Goal: Task Accomplishment & Management: Manage account settings

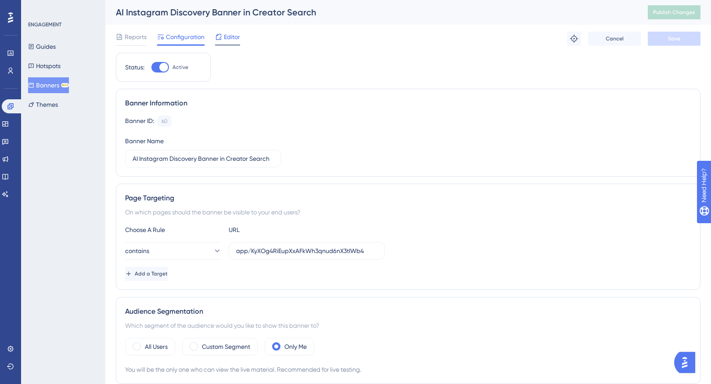
click at [227, 42] on div "Editor" at bounding box center [227, 39] width 25 height 14
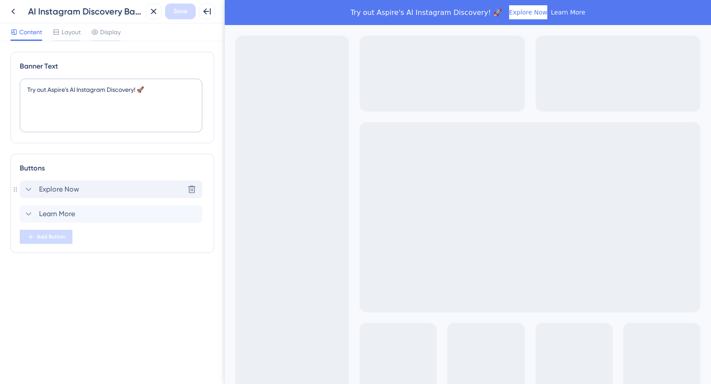
click at [29, 190] on icon at bounding box center [28, 189] width 11 height 11
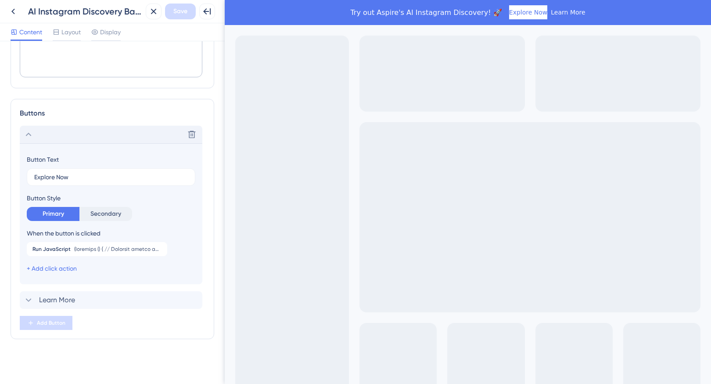
scroll to position [56, 0]
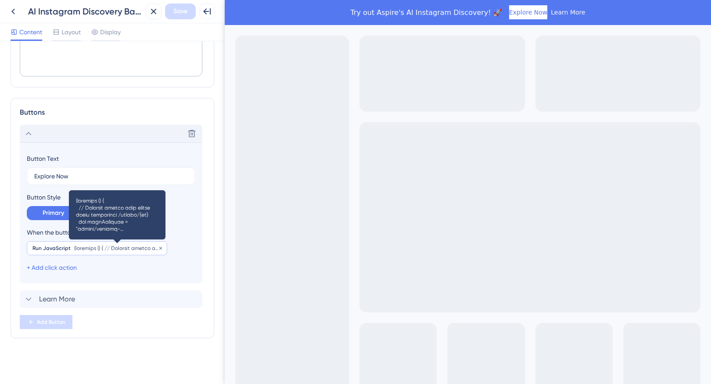
click at [88, 249] on span at bounding box center [117, 247] width 87 height 7
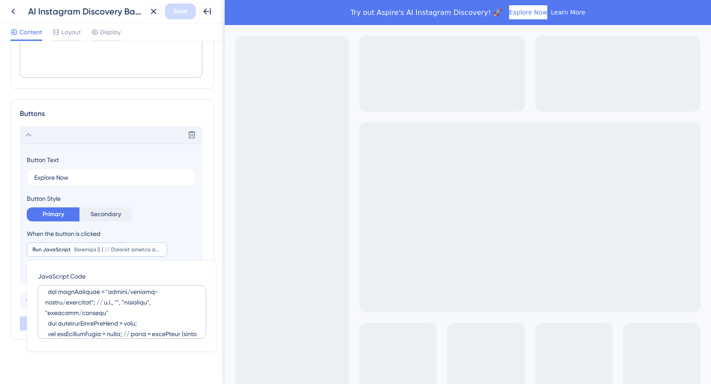
scroll to position [37, 0]
click at [110, 305] on textarea at bounding box center [122, 312] width 169 height 54
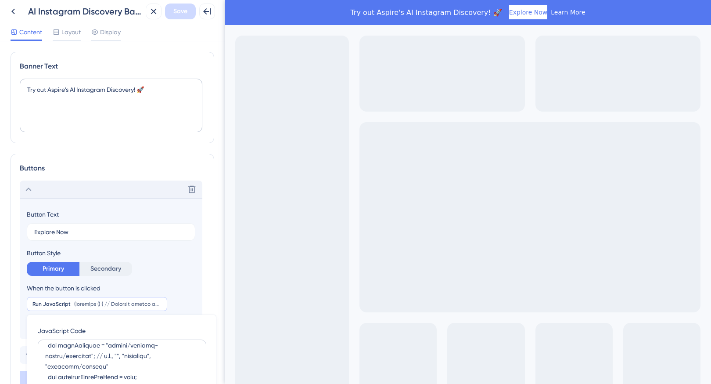
click at [7, 50] on div "Banner Text Try out [PERSON_NAME]'s AI Instagram Discovery! 🚀 Buttons Delete Bu…" at bounding box center [112, 212] width 225 height 342
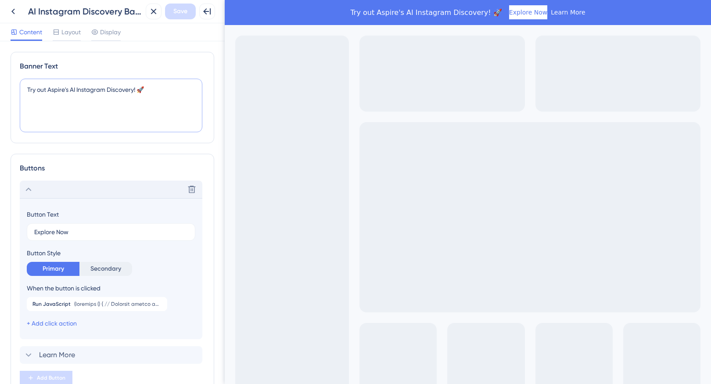
click at [40, 91] on textarea "Try out Aspire's AI Instagram Discovery! 🚀" at bounding box center [111, 106] width 183 height 54
click at [124, 89] on textarea "Try Aspire's AI Instagram Discovery! 🚀" at bounding box center [111, 106] width 183 height 54
type textarea "Try Aspire's AI Instagram Discovery! 🚀"
click at [180, 10] on span "Save" at bounding box center [180, 11] width 14 height 11
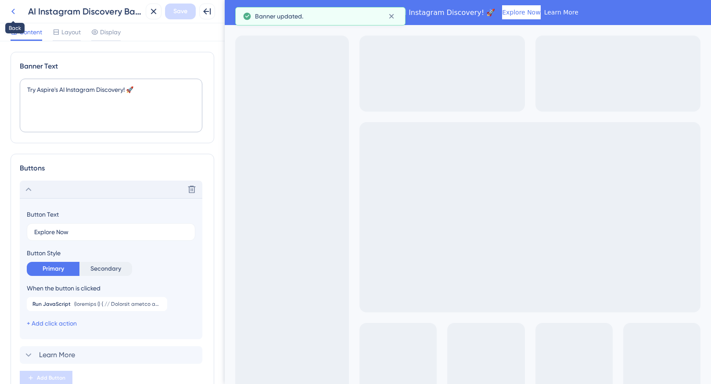
click at [12, 13] on icon at bounding box center [13, 11] width 11 height 11
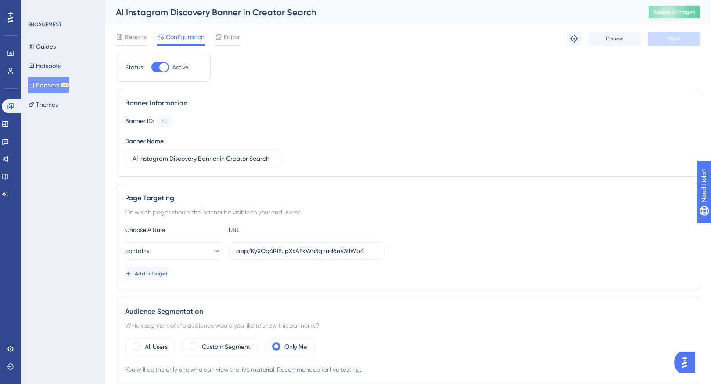
click at [672, 14] on span "Publish Changes" at bounding box center [674, 12] width 42 height 7
click at [225, 38] on span "Editor" at bounding box center [232, 37] width 16 height 11
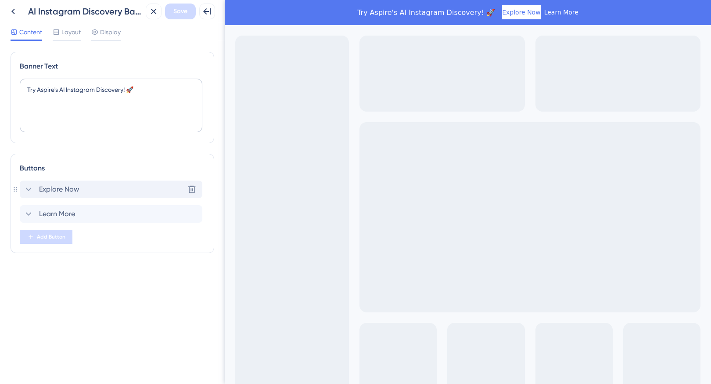
click at [54, 190] on span "Explore Now" at bounding box center [59, 189] width 40 height 11
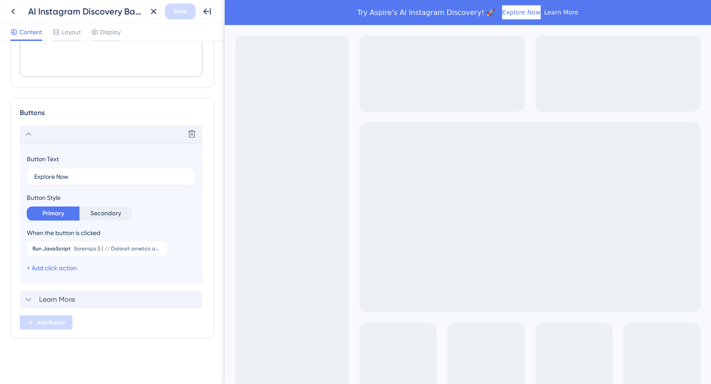
scroll to position [56, 0]
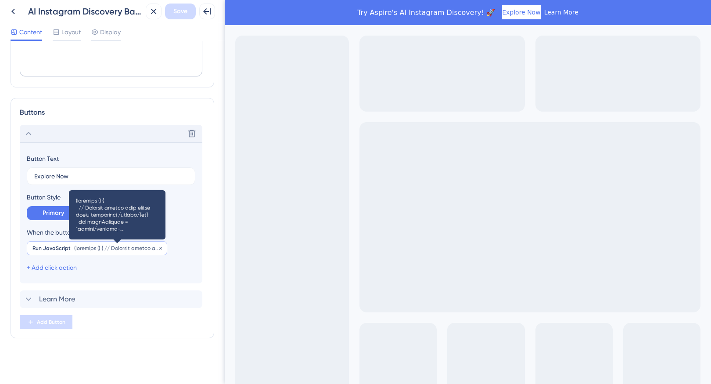
click at [103, 246] on span at bounding box center [117, 247] width 87 height 7
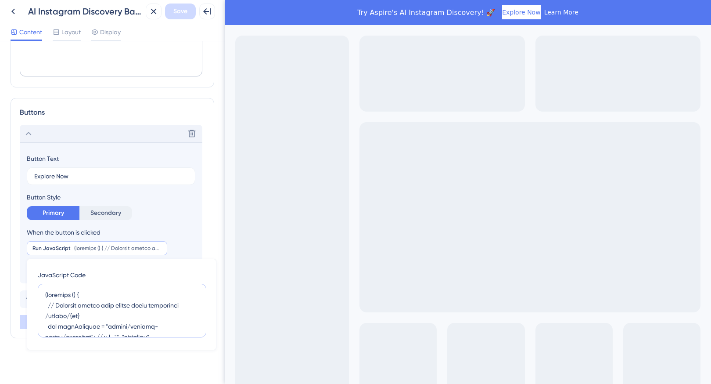
click at [108, 309] on textarea at bounding box center [122, 311] width 169 height 54
click at [9, 248] on div "Banner Text Try Aspire's AI Instagram Discovery! 🚀 Buttons Delete Button Text E…" at bounding box center [112, 212] width 225 height 342
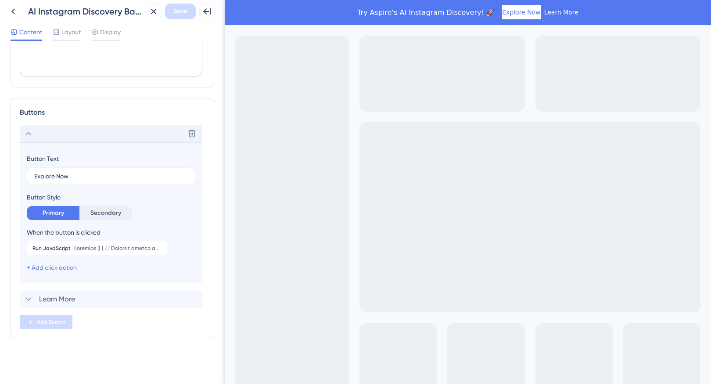
scroll to position [0, 0]
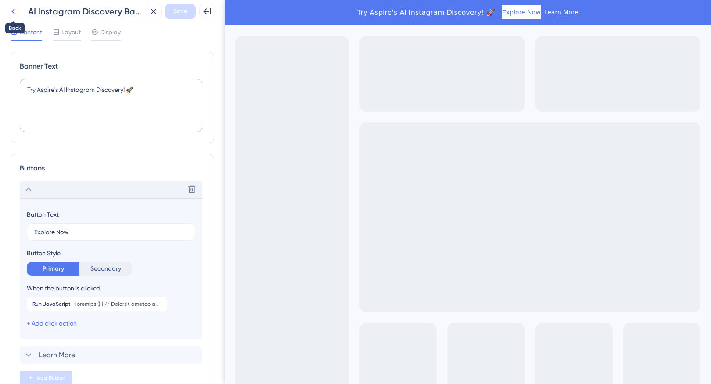
click at [14, 9] on icon at bounding box center [13, 11] width 11 height 11
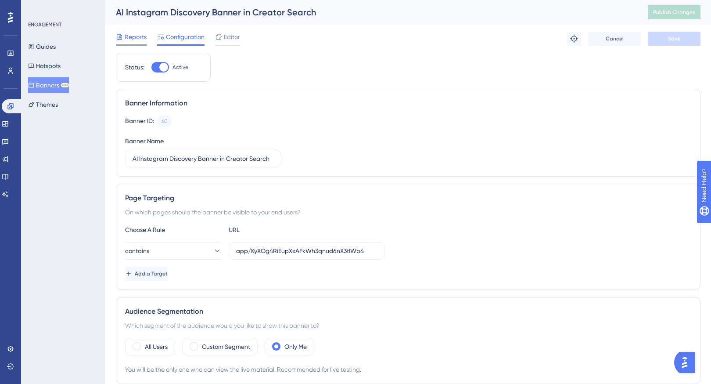
click at [134, 37] on span "Reports" at bounding box center [136, 37] width 22 height 11
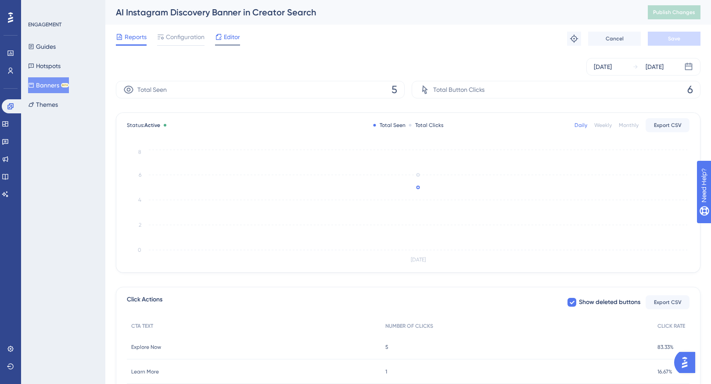
click at [225, 38] on span "Editor" at bounding box center [232, 37] width 16 height 11
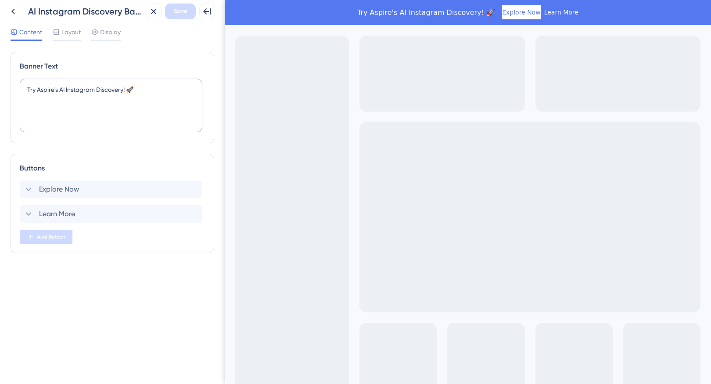
click at [61, 92] on textarea "Try Aspire's AI Instagram Discovery! 🚀" at bounding box center [111, 106] width 183 height 54
click at [65, 90] on textarea "Try Aspire's AI Instagram Discovery! 🚀" at bounding box center [111, 106] width 183 height 54
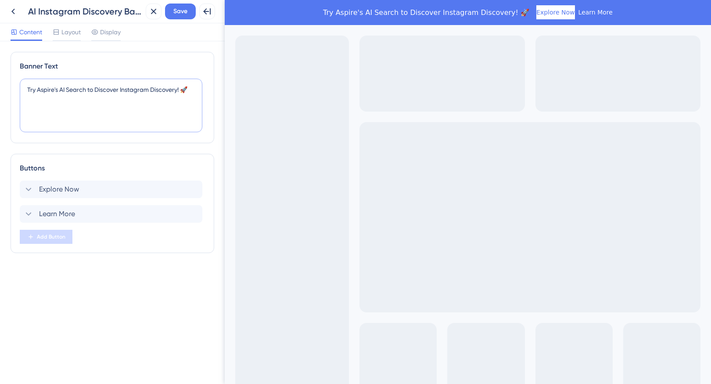
click at [161, 89] on textarea "Try Aspire's AI Search to Discover Instagram Discovery! 🚀" at bounding box center [111, 106] width 183 height 54
type textarea "Try Aspire's AI Search to Discover Instagram Creators! 🚀"
click at [52, 187] on span "Explore Now" at bounding box center [59, 189] width 40 height 11
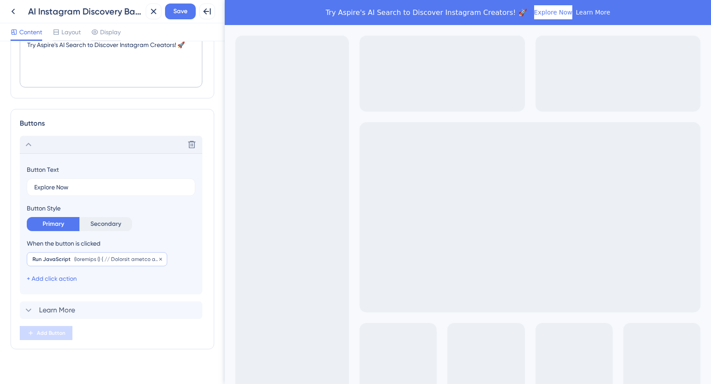
scroll to position [56, 0]
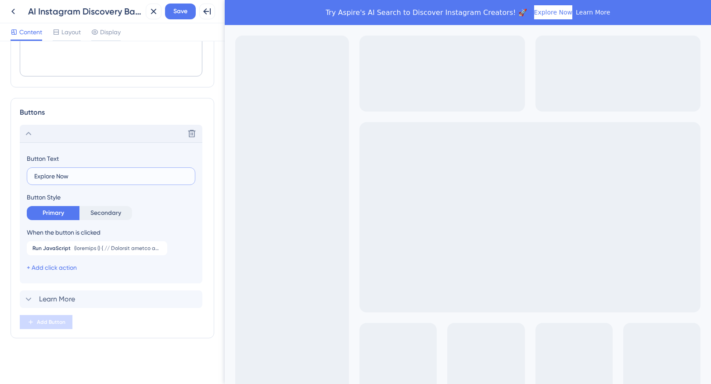
click at [44, 176] on input "Explore Now" at bounding box center [111, 176] width 154 height 10
click at [47, 173] on input "Search Now" at bounding box center [111, 176] width 154 height 10
type input "Explore Now"
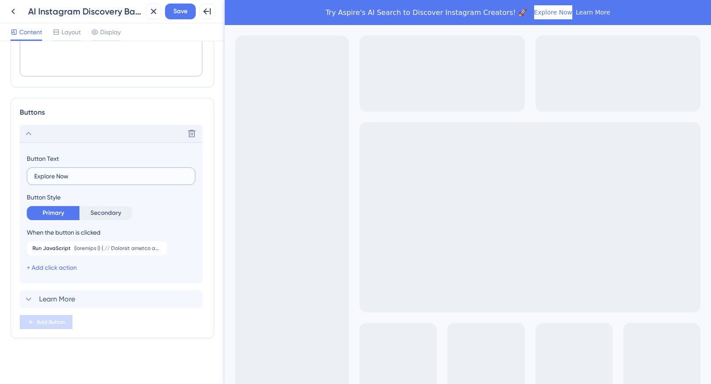
scroll to position [0, 0]
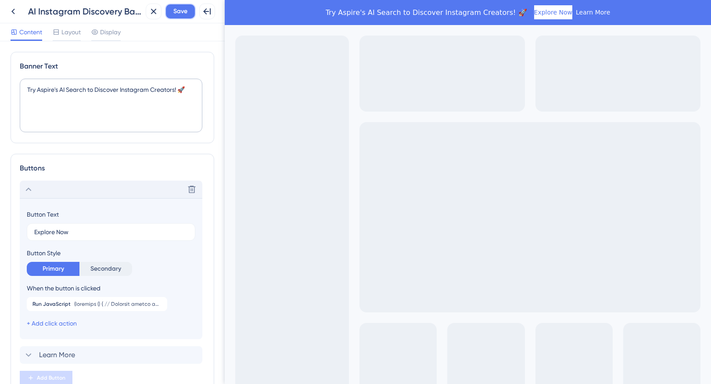
click at [182, 11] on span "Save" at bounding box center [180, 11] width 14 height 11
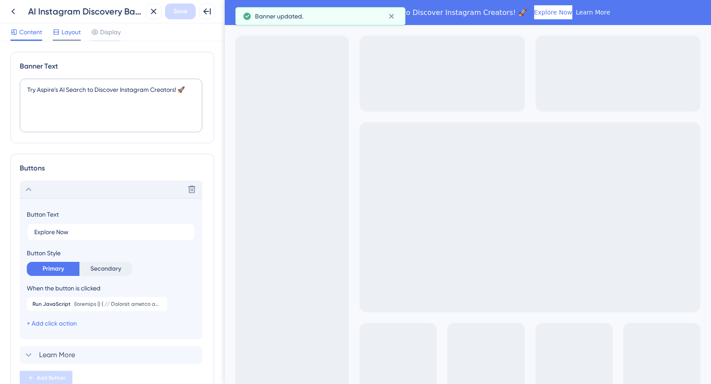
click at [69, 33] on span "Layout" at bounding box center [70, 32] width 19 height 11
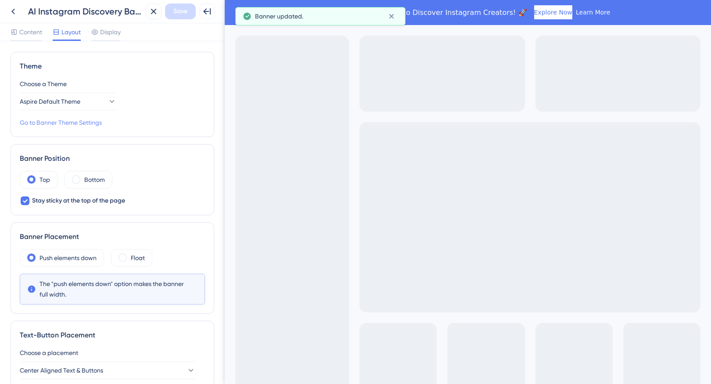
click at [61, 124] on link "Go to Banner Theme Settings" at bounding box center [61, 122] width 82 height 11
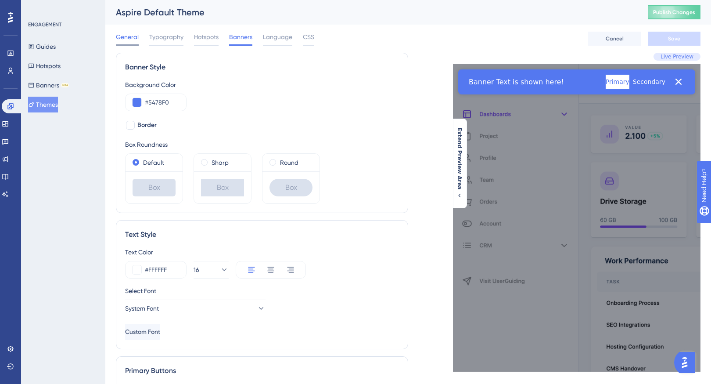
click at [129, 40] on span "General" at bounding box center [127, 37] width 23 height 11
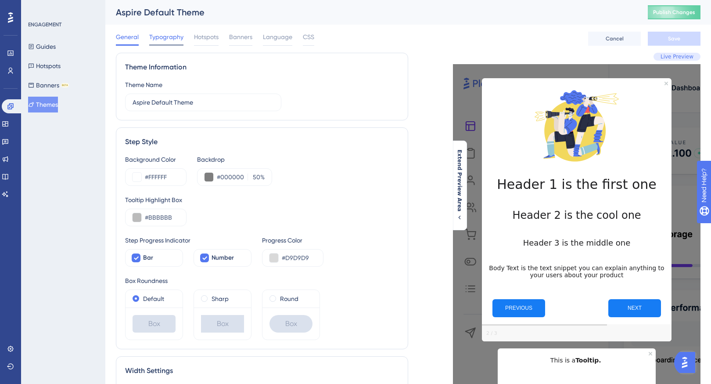
click at [166, 36] on span "Typography" at bounding box center [166, 37] width 34 height 11
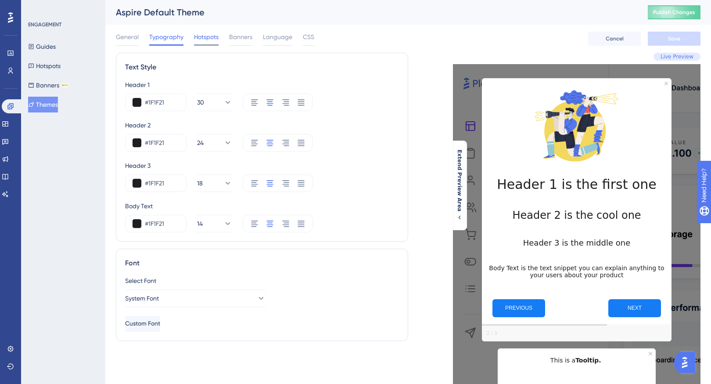
click at [207, 36] on span "Hotspots" at bounding box center [206, 37] width 25 height 11
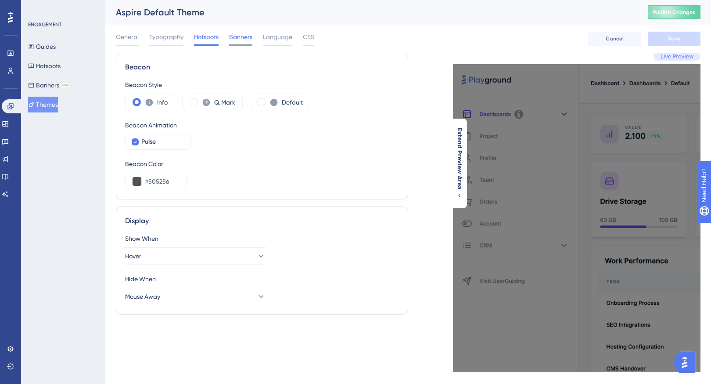
click at [243, 40] on span "Banners" at bounding box center [240, 37] width 23 height 11
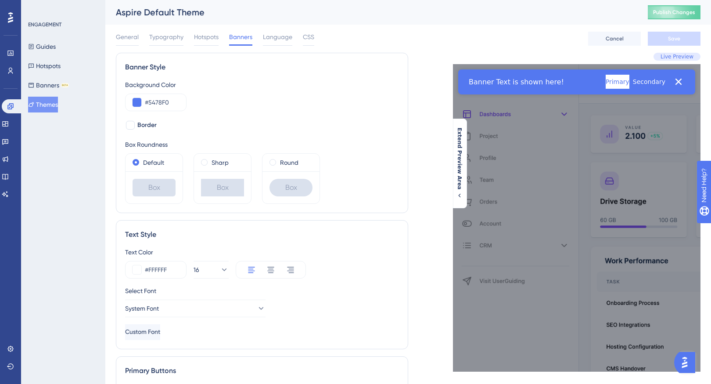
click at [67, 183] on div "ENGAGEMENT Guides Hotspots Banners BETA Themes" at bounding box center [63, 192] width 84 height 384
click at [54, 82] on button "Banners BETA" at bounding box center [48, 85] width 41 height 16
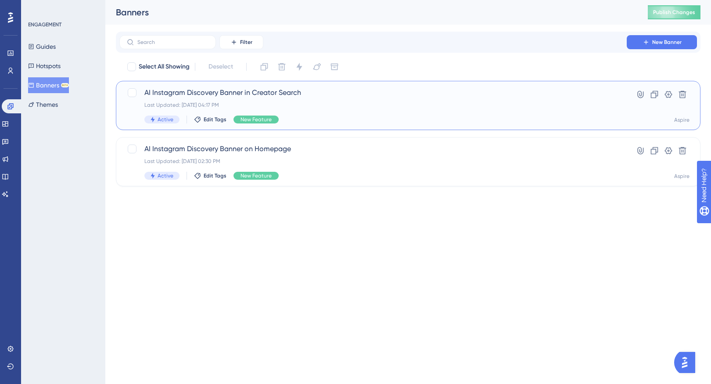
click at [348, 90] on span "AI Instagram Discovery Banner in Creator Search" at bounding box center [372, 92] width 457 height 11
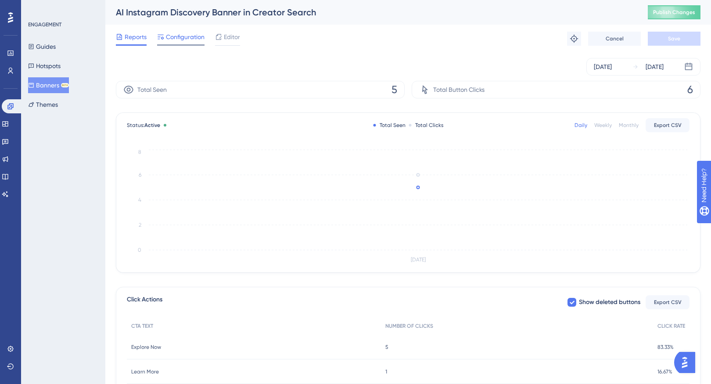
click at [180, 43] on div "Configuration" at bounding box center [180, 39] width 47 height 14
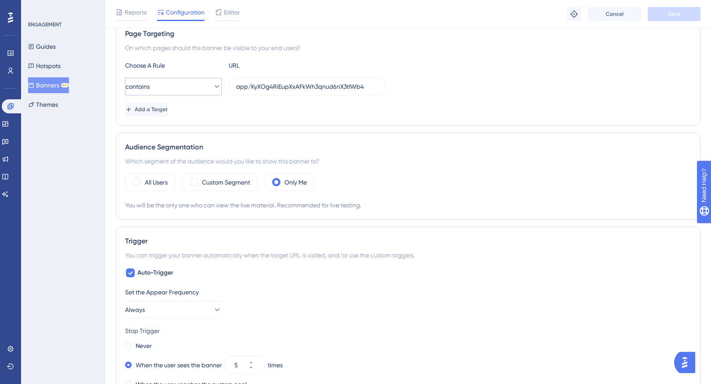
scroll to position [168, 0]
click at [220, 178] on label "Custom Segment" at bounding box center [226, 181] width 48 height 11
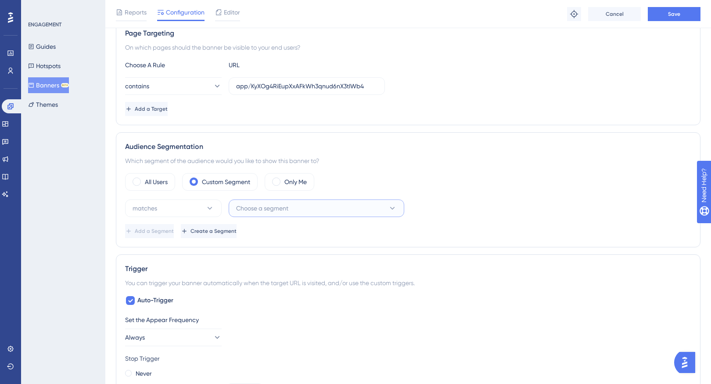
click at [286, 211] on span "Choose a segment" at bounding box center [262, 208] width 52 height 11
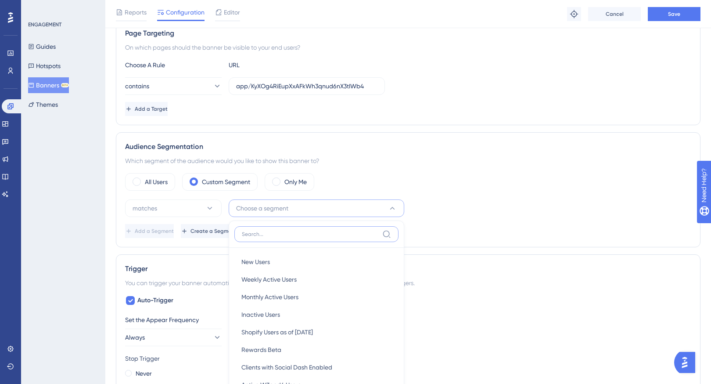
scroll to position [283, 0]
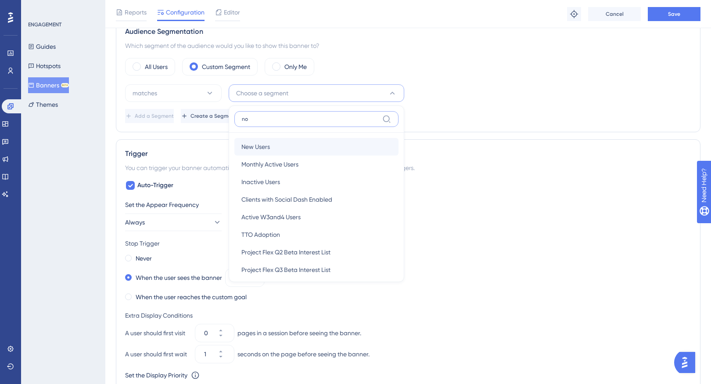
type input "non"
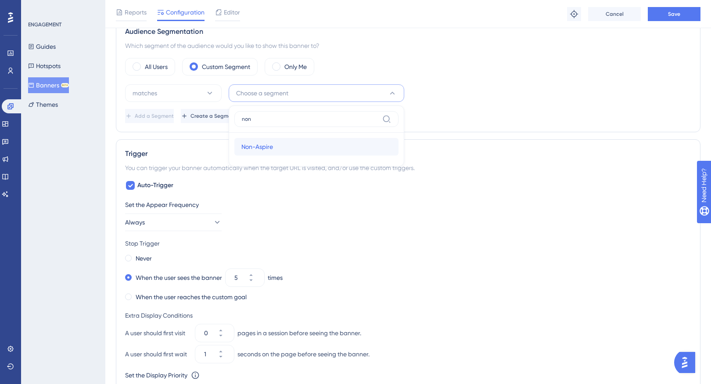
click at [271, 142] on span "Non-Aspire" at bounding box center [257, 146] width 32 height 11
drag, startPoint x: 94, startPoint y: 219, endPoint x: 261, endPoint y: 249, distance: 168.9
click at [105, 219] on div "ENGAGEMENT Guides Hotspots Banners BETA Themes" at bounding box center [63, 192] width 84 height 384
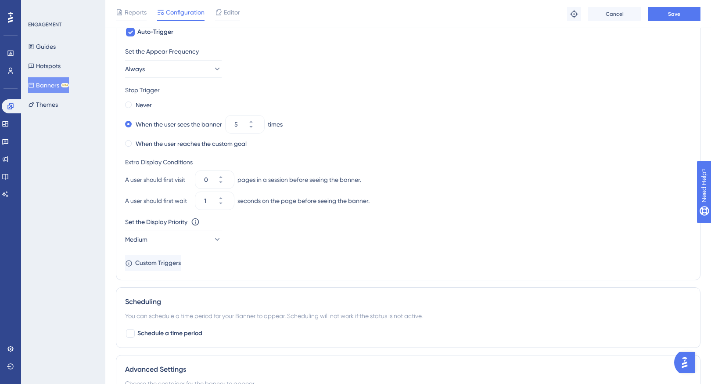
scroll to position [435, 0]
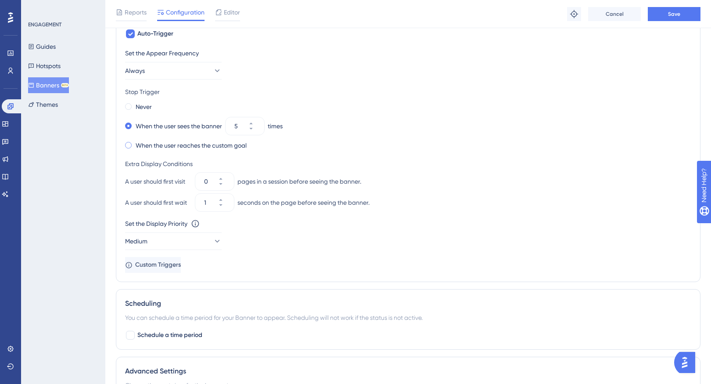
click at [127, 147] on span at bounding box center [128, 145] width 7 height 7
click at [134, 143] on input "radio" at bounding box center [134, 143] width 0 height 0
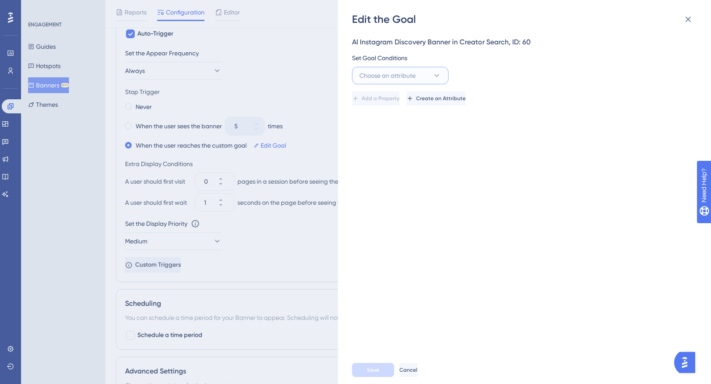
click at [411, 75] on span "Choose an attribute" at bounding box center [387, 75] width 56 height 11
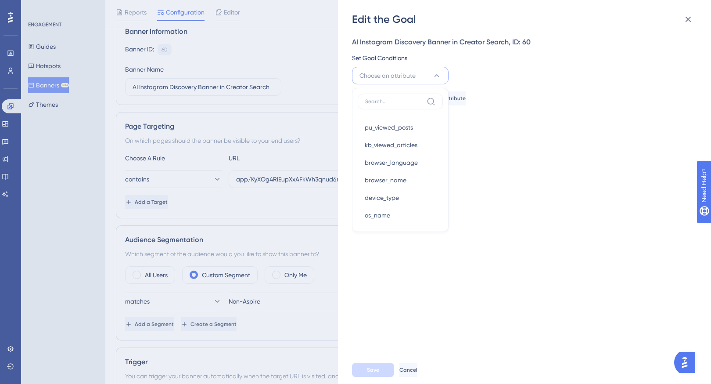
scroll to position [461, 0]
click at [78, 227] on div "Edit the Goal AI Instagram Discovery Banner in Creator Search, ID: 60 Set Goal …" at bounding box center [355, 192] width 711 height 384
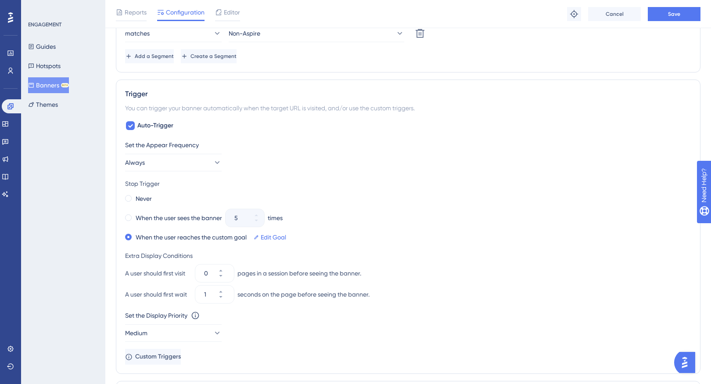
scroll to position [343, 0]
click at [154, 217] on label "When the user sees the banner" at bounding box center [179, 217] width 86 height 11
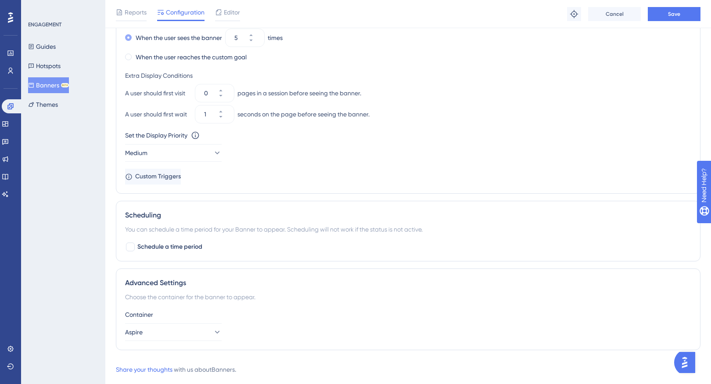
scroll to position [542, 0]
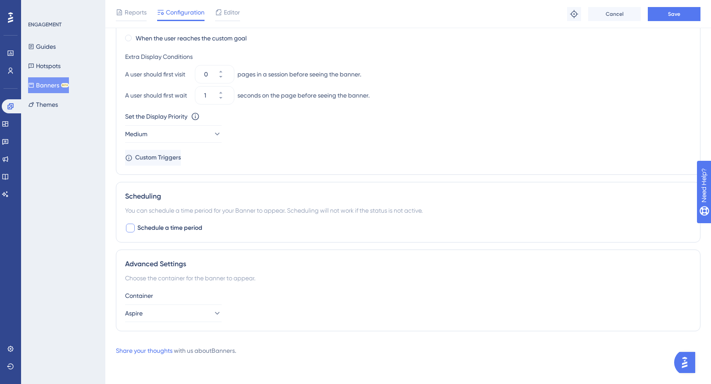
click at [128, 230] on div at bounding box center [130, 227] width 9 height 9
checkbox input "true"
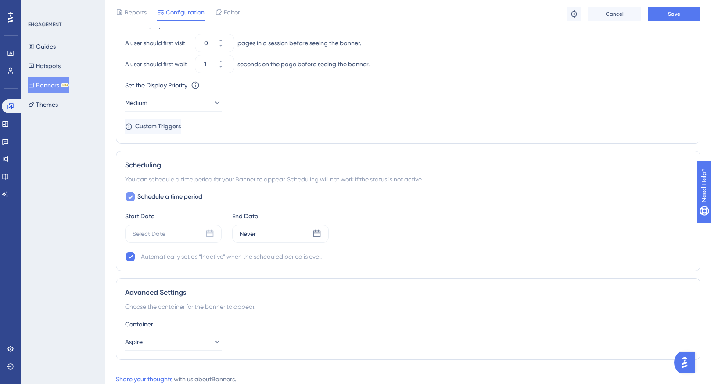
scroll to position [601, 0]
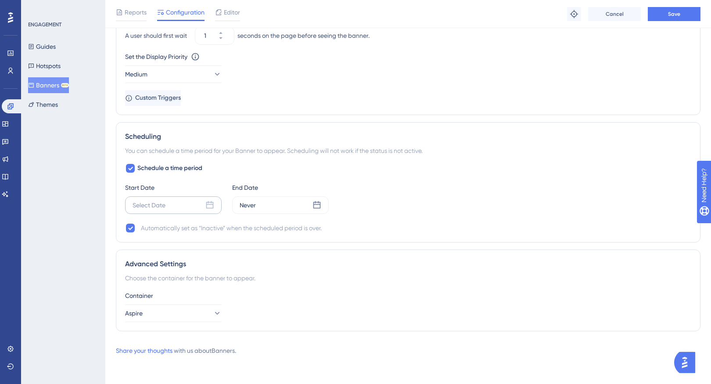
click at [160, 205] on div "Select Date" at bounding box center [149, 205] width 33 height 11
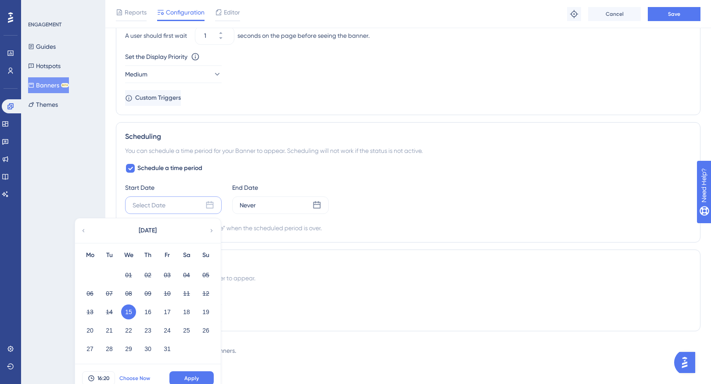
click at [129, 376] on span "Choose Now" at bounding box center [134, 377] width 31 height 7
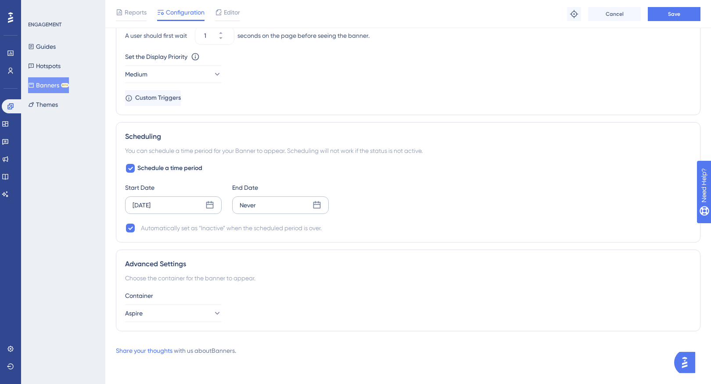
click at [278, 204] on div "Never" at bounding box center [280, 205] width 97 height 18
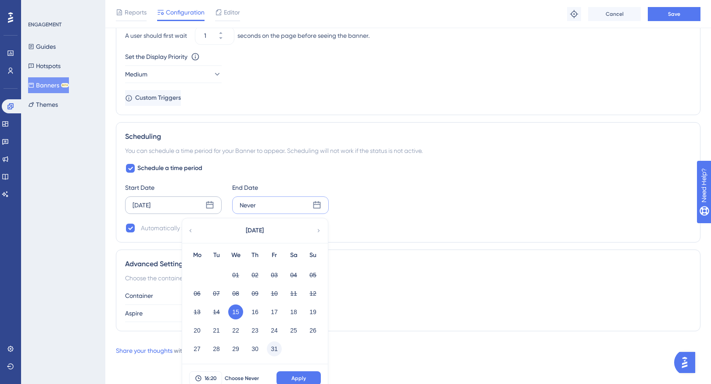
click at [274, 350] on button "31" at bounding box center [274, 348] width 15 height 15
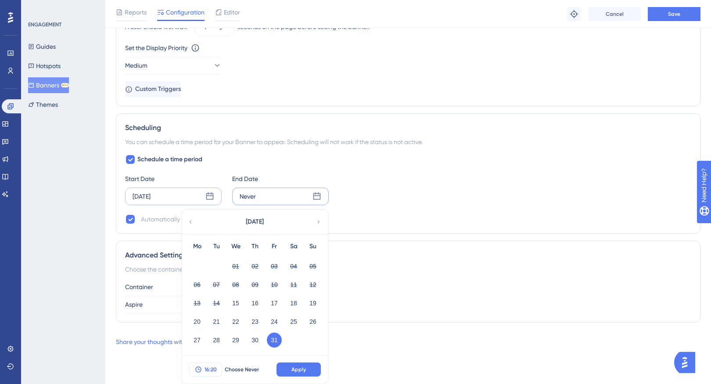
click at [210, 370] on span "16:20" at bounding box center [211, 369] width 12 height 7
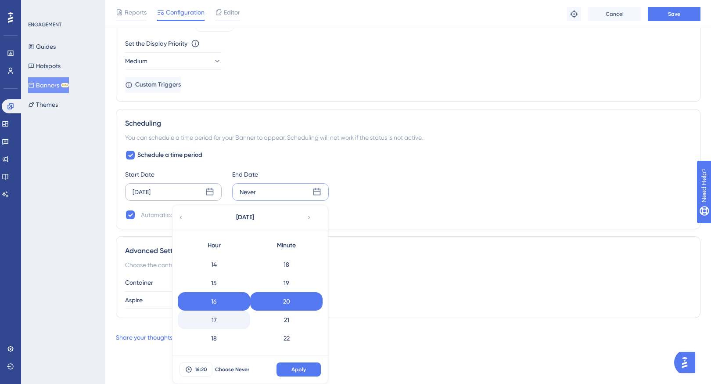
scroll to position [349, 0]
click at [219, 337] on div "23" at bounding box center [214, 339] width 72 height 18
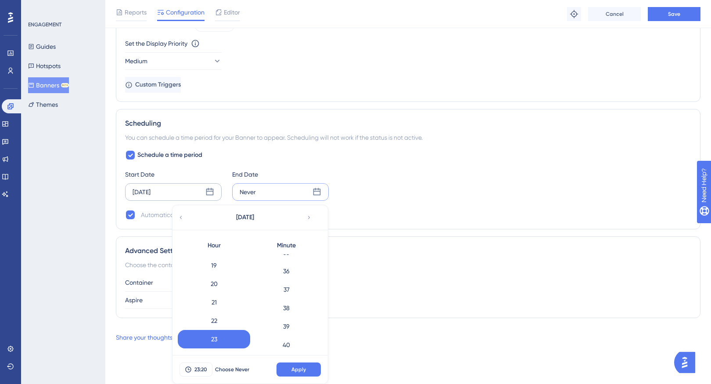
scroll to position [1012, 0]
click at [288, 339] on div "59" at bounding box center [286, 339] width 72 height 18
click at [296, 370] on span "Apply" at bounding box center [298, 369] width 14 height 7
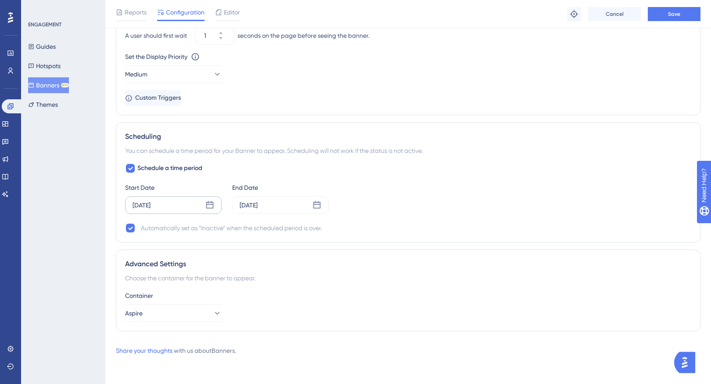
click at [74, 239] on div "ENGAGEMENT Guides Hotspots Banners BETA Themes" at bounding box center [63, 192] width 84 height 384
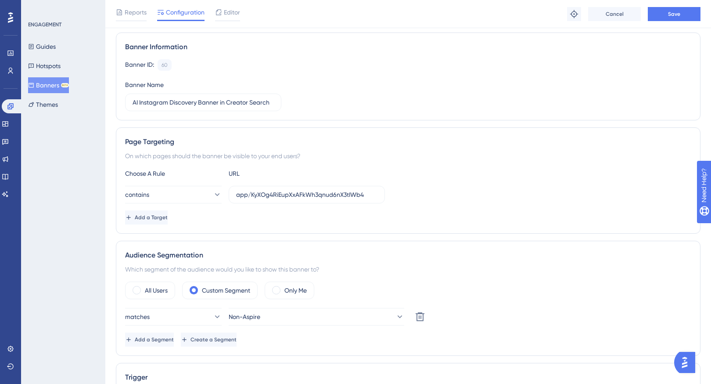
scroll to position [0, 0]
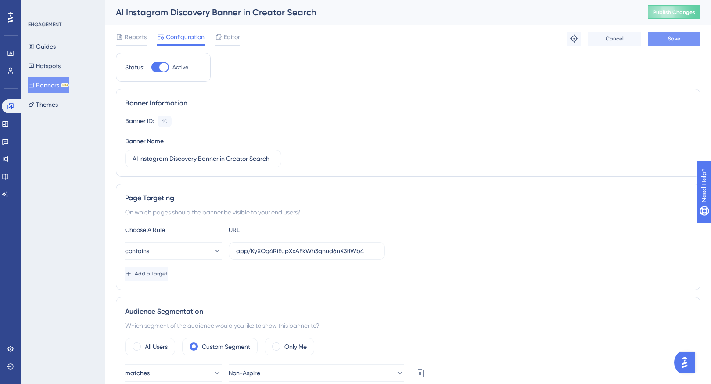
click at [675, 41] on span "Save" at bounding box center [674, 38] width 12 height 7
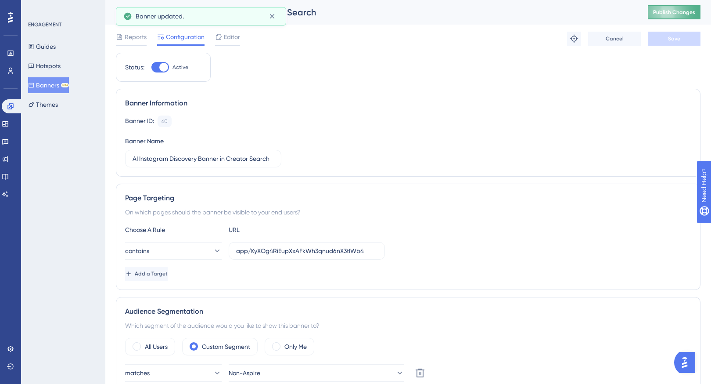
click at [679, 14] on span "Publish Changes" at bounding box center [674, 12] width 42 height 7
